Goal: Information Seeking & Learning: Learn about a topic

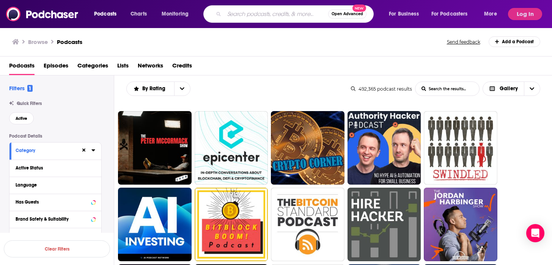
click at [270, 9] on input "Search podcasts, credits, & more..." at bounding box center [276, 14] width 104 height 12
type input "parent"
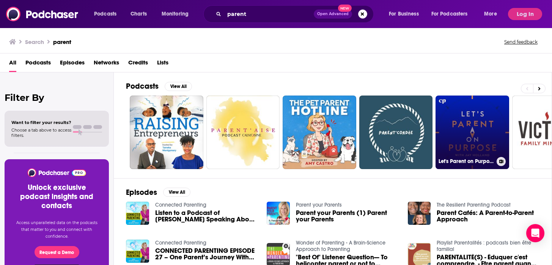
click at [476, 127] on link "Let's Parent on Purpose: Christian Marriage, Parenting, and Discipleship" at bounding box center [472, 133] width 74 height 74
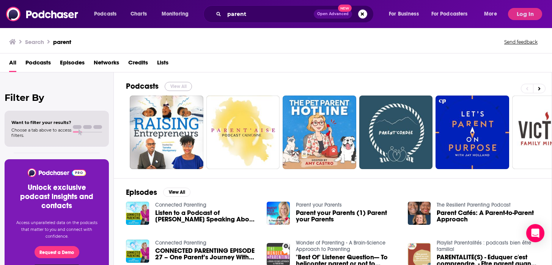
click at [186, 82] on button "View All" at bounding box center [178, 86] width 27 height 9
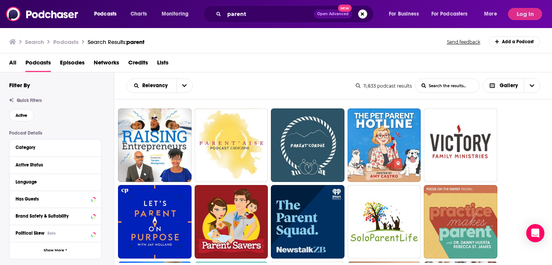
scroll to position [23, 0]
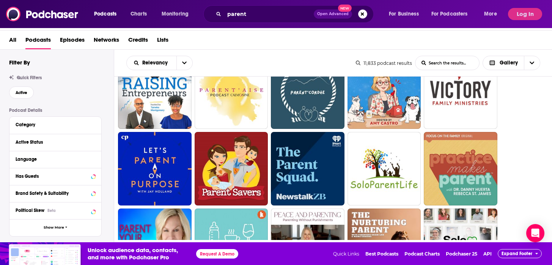
scroll to position [46, 0]
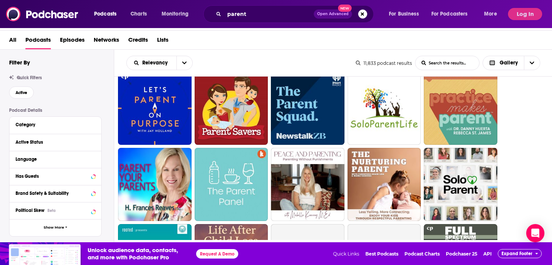
scroll to position [106, 0]
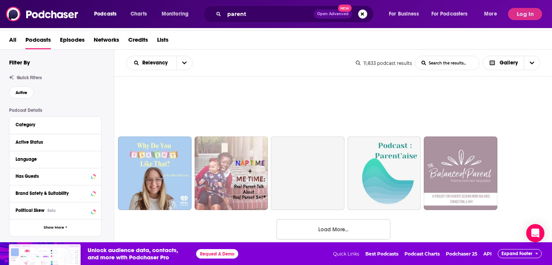
scroll to position [648, 0]
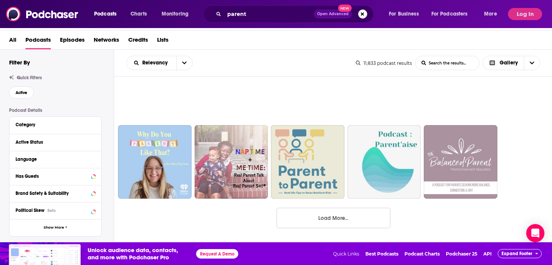
click at [374, 215] on button "Load More..." at bounding box center [333, 218] width 114 height 20
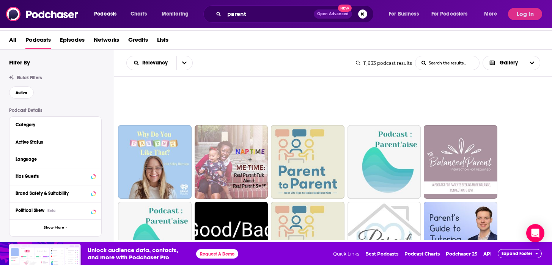
click at [537, 170] on ul at bounding box center [337, 199] width 439 height 1525
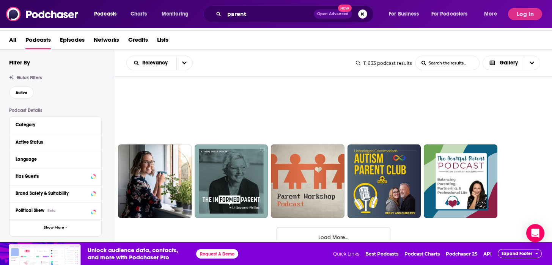
scroll to position [1413, 0]
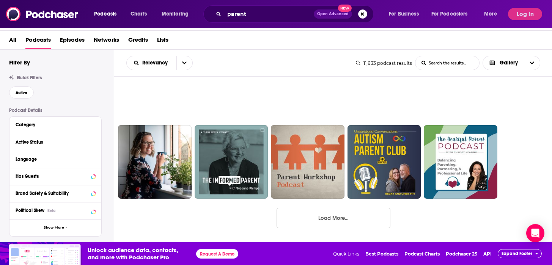
click at [363, 213] on button "Load More..." at bounding box center [333, 218] width 114 height 20
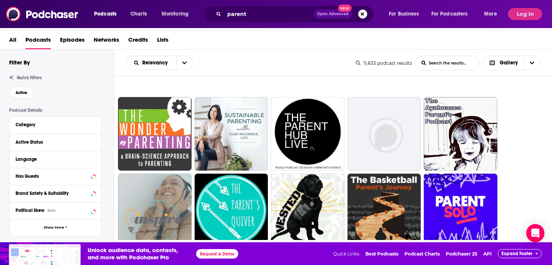
scroll to position [1762, 0]
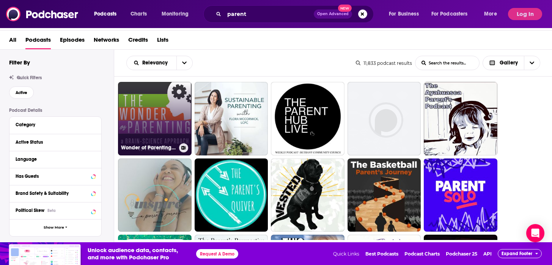
click at [137, 127] on link "Wonder of Parenting - A Brain-Science Approach to Parenting" at bounding box center [155, 119] width 74 height 74
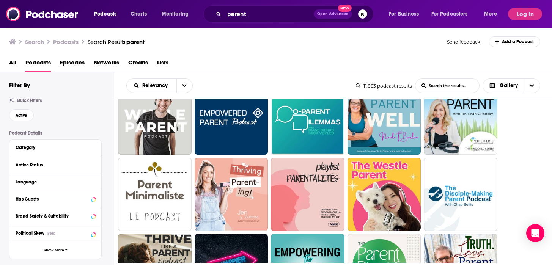
scroll to position [23, 0]
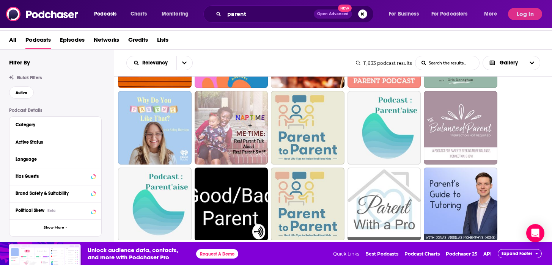
scroll to position [698, 0]
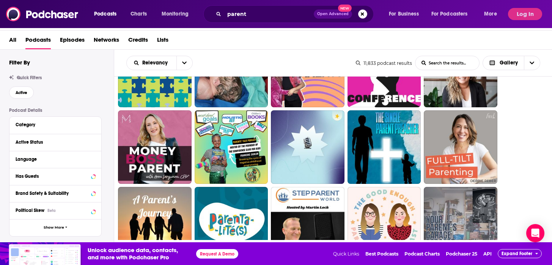
scroll to position [1289, 0]
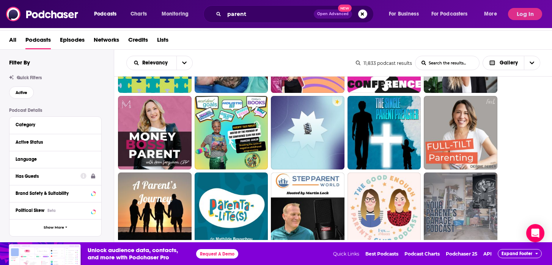
click at [76, 177] on button "Has Guests" at bounding box center [48, 175] width 65 height 9
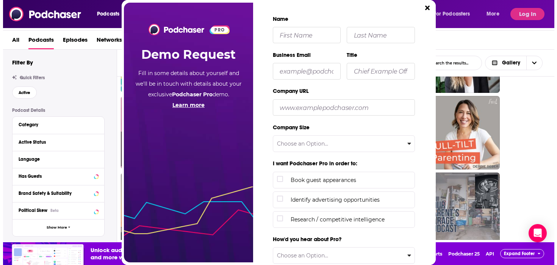
scroll to position [0, 0]
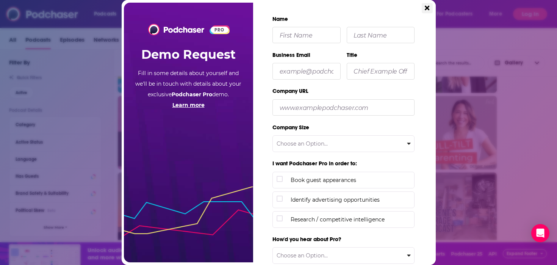
click at [424, 9] on button "Close" at bounding box center [427, 8] width 11 height 10
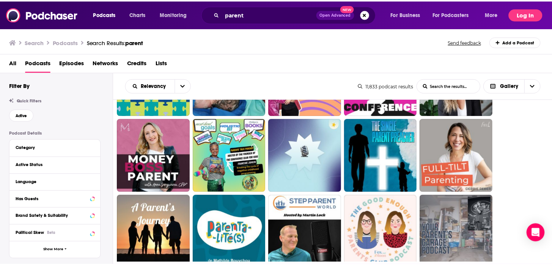
scroll to position [23, 0]
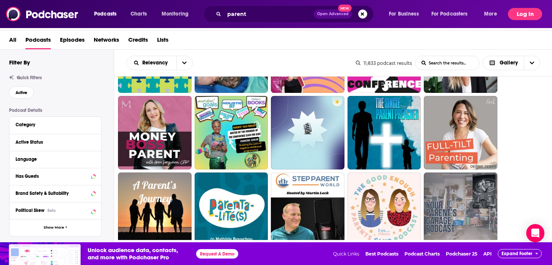
click at [529, 19] on button "Log In" at bounding box center [525, 14] width 34 height 12
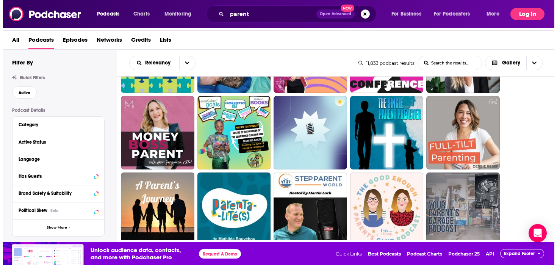
scroll to position [0, 0]
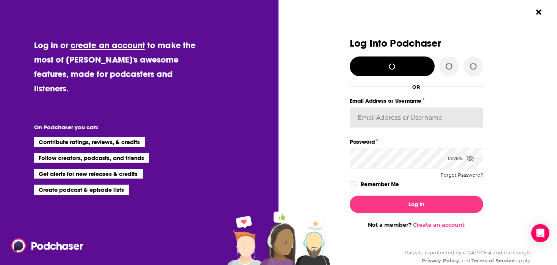
type input "melissa26784"
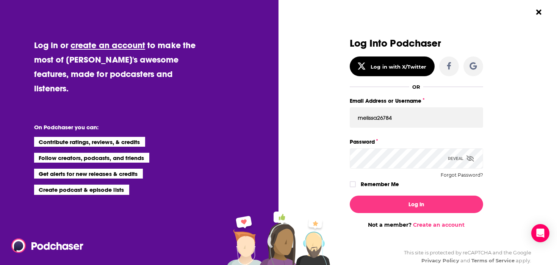
click at [376, 179] on label "Remember Me" at bounding box center [380, 184] width 38 height 10
click at [355, 188] on input "rememberMe" at bounding box center [353, 188] width 5 height 0
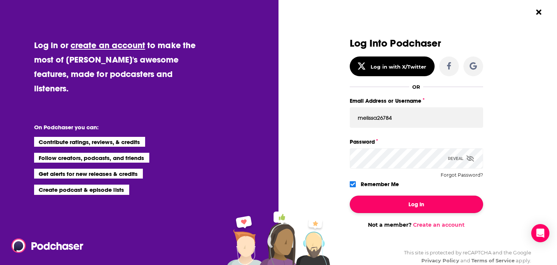
click at [377, 200] on button "Log In" at bounding box center [416, 204] width 133 height 17
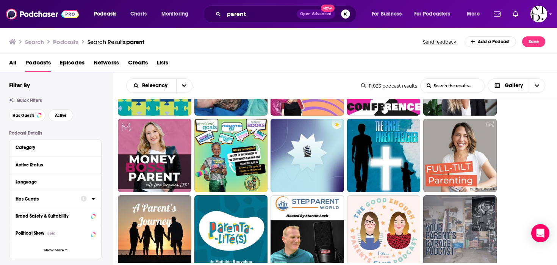
click at [72, 202] on div "Has Guests" at bounding box center [46, 198] width 60 height 5
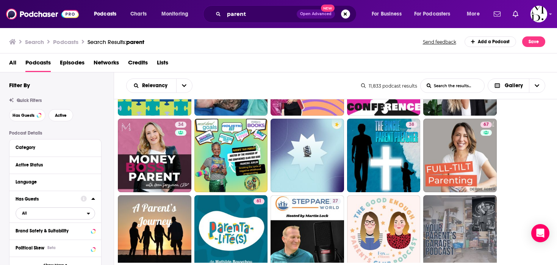
click at [50, 214] on span "All" at bounding box center [51, 213] width 71 height 10
click at [50, 238] on span "Has guests" at bounding box center [42, 238] width 46 height 4
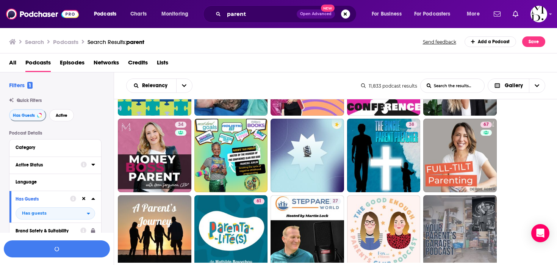
click at [55, 169] on button "Active Status" at bounding box center [48, 164] width 65 height 9
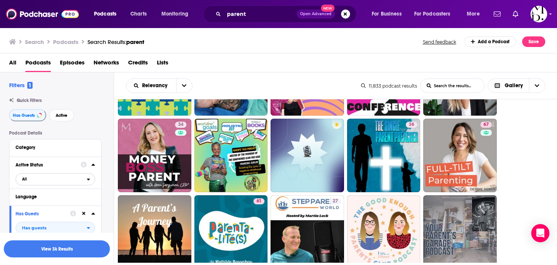
click at [48, 179] on span "All" at bounding box center [51, 179] width 71 height 10
click at [48, 204] on span "Active" at bounding box center [39, 204] width 41 height 4
click at [49, 256] on button "View 1k Results" at bounding box center [57, 248] width 106 height 17
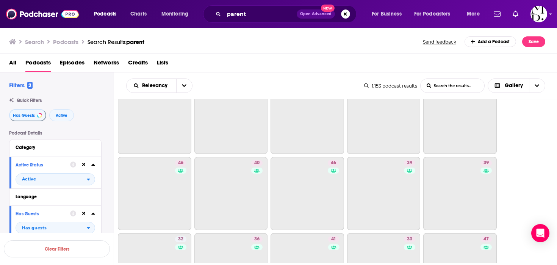
scroll to position [648, 0]
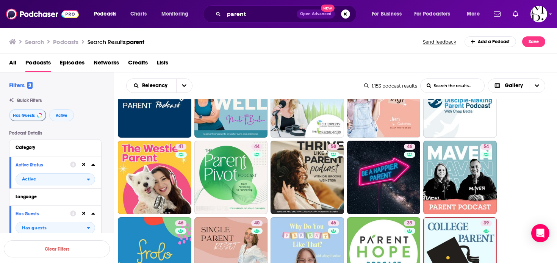
scroll to position [212, 0]
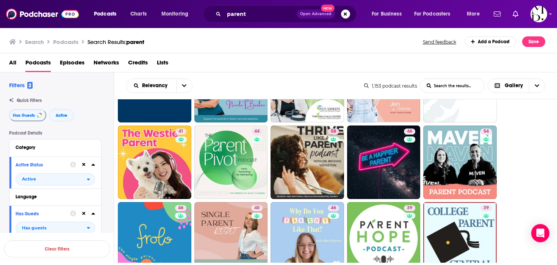
drag, startPoint x: 330, startPoint y: 164, endPoint x: 82, endPoint y: 1, distance: 296.9
click at [0, 0] on div "Podcasts Charts Monitoring parent Open Advanced New For Business For Podcasters…" at bounding box center [278, 132] width 557 height 265
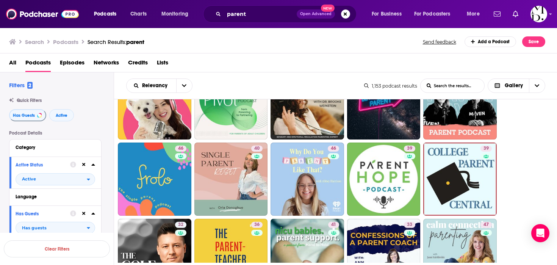
scroll to position [273, 0]
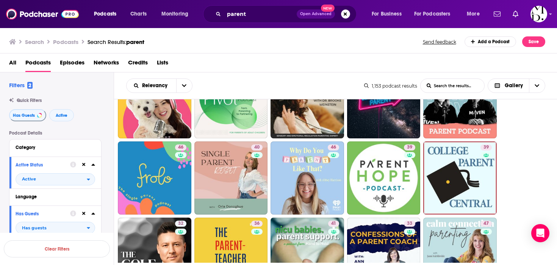
drag, startPoint x: 394, startPoint y: 172, endPoint x: 310, endPoint y: 0, distance: 191.3
click at [0, 0] on div "Podcasts Charts Monitoring parent Open Advanced New For Business For Podcasters…" at bounding box center [278, 132] width 557 height 265
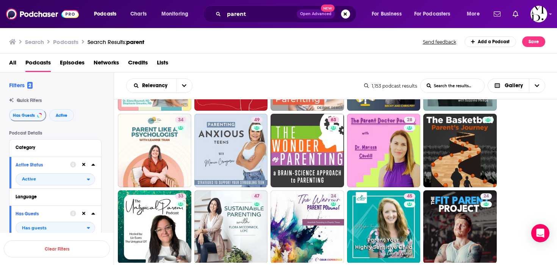
scroll to position [531, 0]
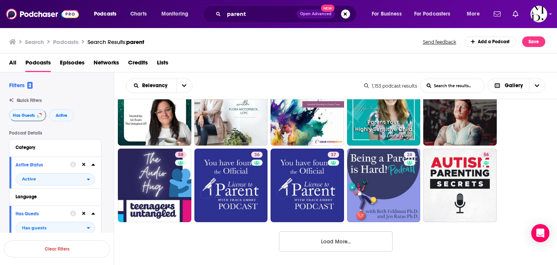
scroll to position [648, 0]
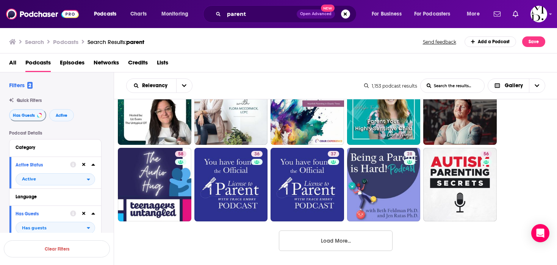
click at [358, 237] on button "Load More..." at bounding box center [336, 241] width 114 height 20
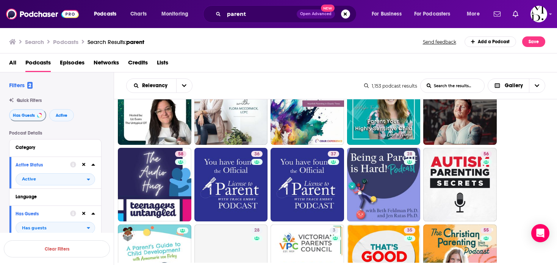
click at [539, 184] on ul "41 54 61 60 45 43 36 47 47 54 49 44 39 39 47 41 44 58 46 54 46 40 46 39 39 32 3…" at bounding box center [340, 222] width 444 height 1525
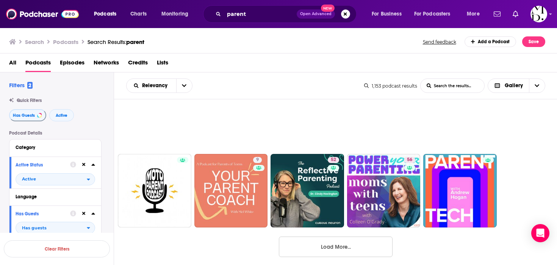
scroll to position [1413, 0]
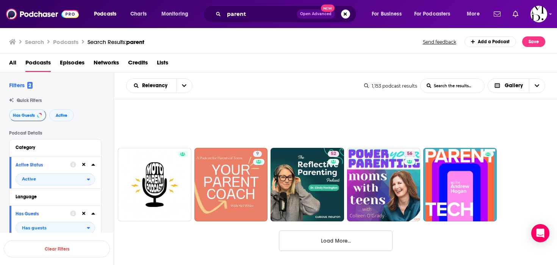
drag, startPoint x: 458, startPoint y: 169, endPoint x: 357, endPoint y: 4, distance: 193.9
click at [0, 0] on div "Podcasts Charts Monitoring parent Open Advanced New For Business For Podcasters…" at bounding box center [278, 132] width 557 height 265
click at [340, 244] on button "Load More..." at bounding box center [336, 241] width 114 height 20
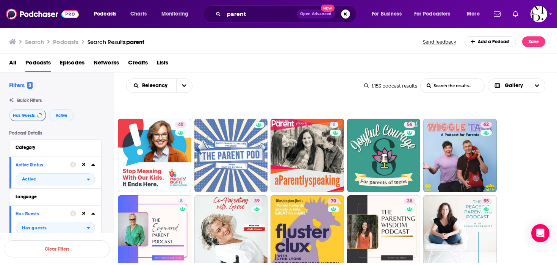
scroll to position [1610, 0]
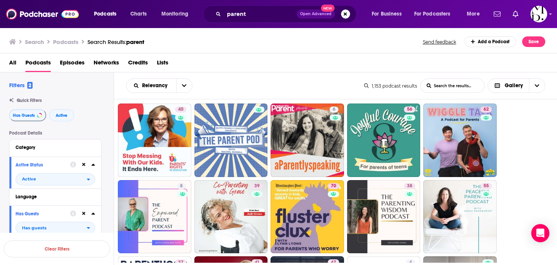
drag, startPoint x: 322, startPoint y: 157, endPoint x: 345, endPoint y: 6, distance: 152.7
click at [0, 0] on div "Podcasts Charts Monitoring parent Open Advanced New For Business For Podcasters…" at bounding box center [278, 132] width 557 height 265
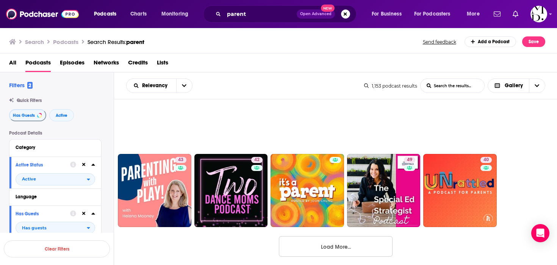
scroll to position [2177, 0]
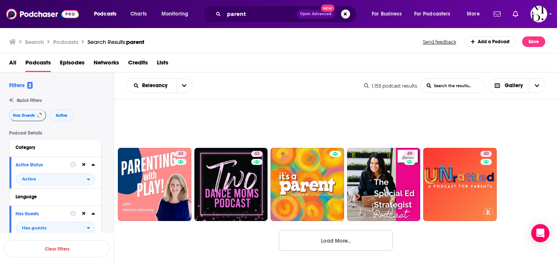
click at [372, 236] on button "Load More..." at bounding box center [336, 240] width 114 height 20
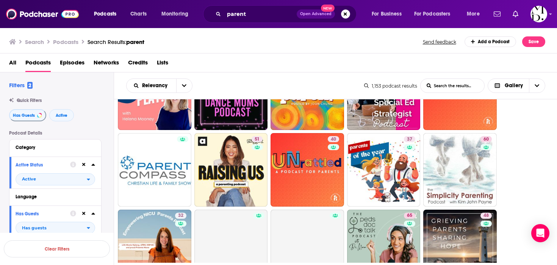
scroll to position [2283, 0]
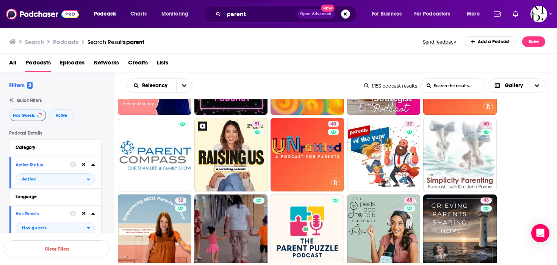
drag, startPoint x: 257, startPoint y: 166, endPoint x: 272, endPoint y: 5, distance: 161.9
click at [0, 0] on div "Podcasts Charts Monitoring parent Open Advanced New For Business For Podcasters…" at bounding box center [278, 132] width 557 height 265
click at [496, 190] on div "60" at bounding box center [461, 155] width 74 height 74
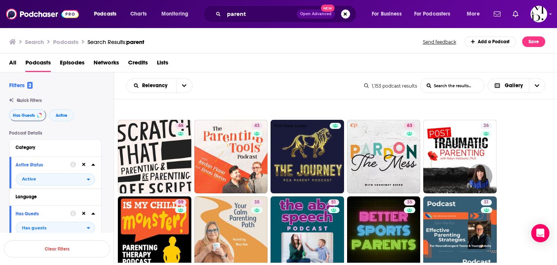
scroll to position [2526, 0]
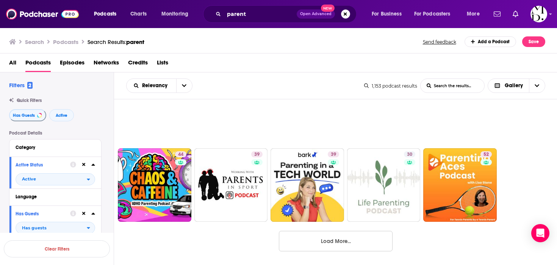
scroll to position [2941, 0]
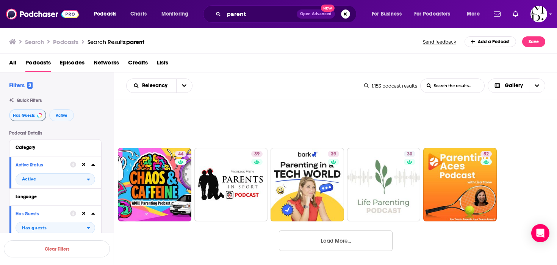
click at [351, 239] on button "Load More..." at bounding box center [336, 241] width 114 height 20
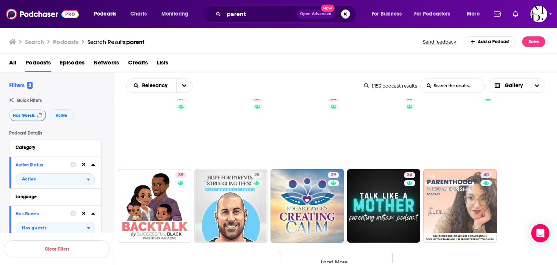
scroll to position [3706, 0]
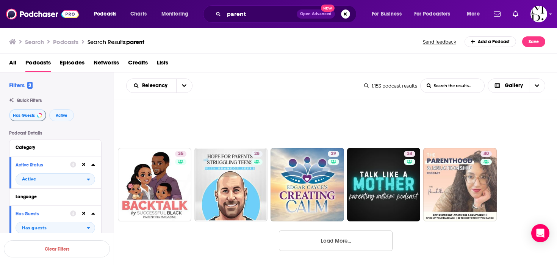
click at [365, 235] on button "Load More..." at bounding box center [336, 241] width 114 height 20
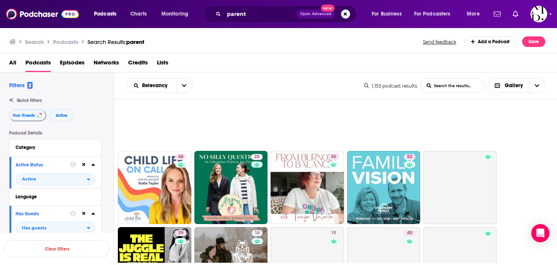
scroll to position [3933, 0]
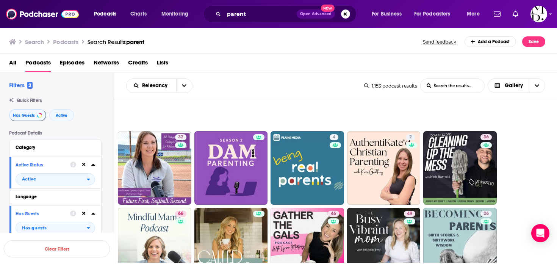
scroll to position [4419, 0]
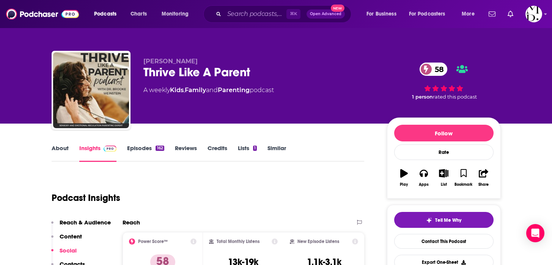
click at [225, 72] on div "Thrive Like A Parent 58" at bounding box center [258, 72] width 231 height 15
click at [182, 61] on span "Dr. Brooke Weinstein" at bounding box center [170, 61] width 54 height 7
copy p "Dr. Brooke Weinstein"
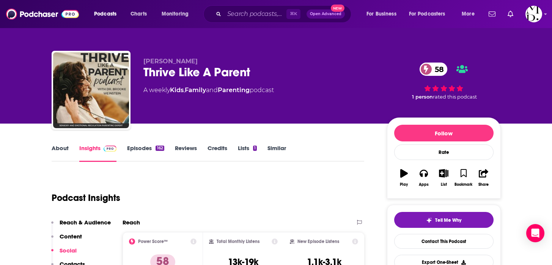
click at [226, 76] on div "Thrive Like A Parent 58" at bounding box center [258, 72] width 231 height 15
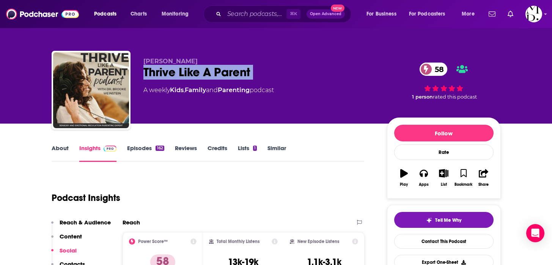
click at [226, 76] on div "Thrive Like A Parent 58" at bounding box center [258, 72] width 231 height 15
copy div "Thrive Like A Parent 58"
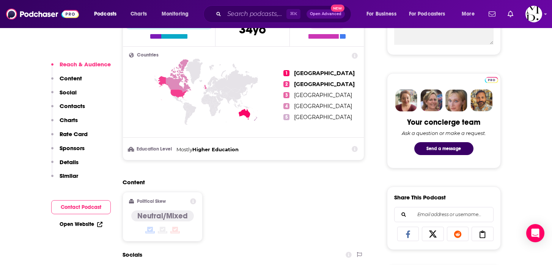
scroll to position [333, 0]
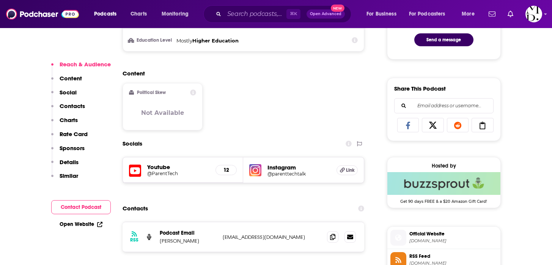
scroll to position [434, 0]
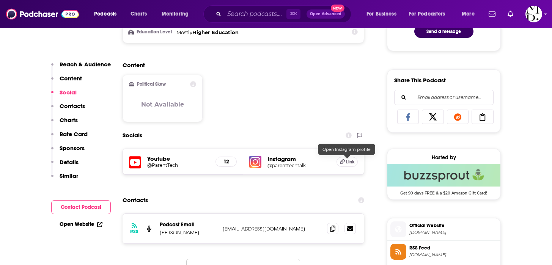
click at [354, 159] on h5 "Link" at bounding box center [346, 162] width 21 height 10
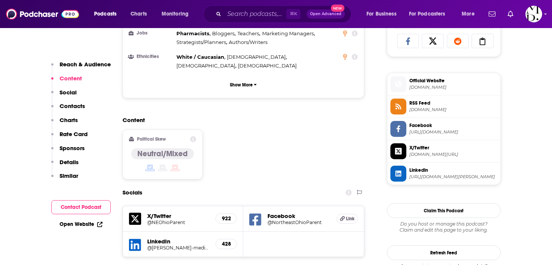
scroll to position [525, 0]
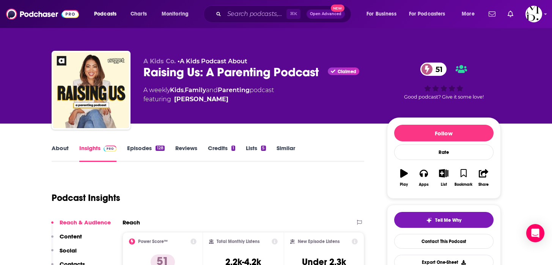
click at [273, 75] on div "Raising Us: A Parenting Podcast Claimed 51" at bounding box center [258, 72] width 231 height 15
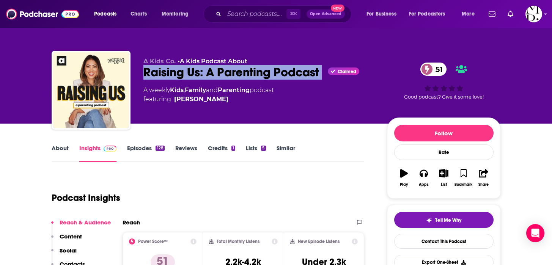
click at [273, 75] on div "Raising Us: A Parenting Podcast Claimed 51" at bounding box center [258, 72] width 231 height 15
copy div "Raising Us: A Parenting Podcast"
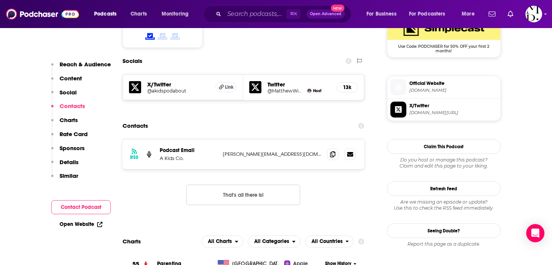
scroll to position [645, 0]
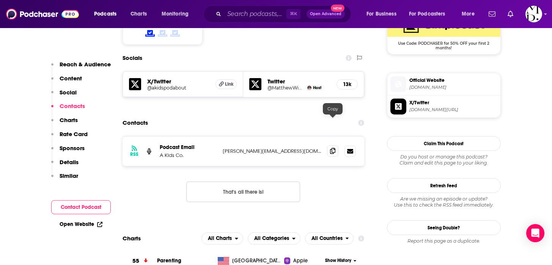
click at [331, 148] on icon at bounding box center [332, 151] width 5 height 6
